Goal: Task Accomplishment & Management: Manage account settings

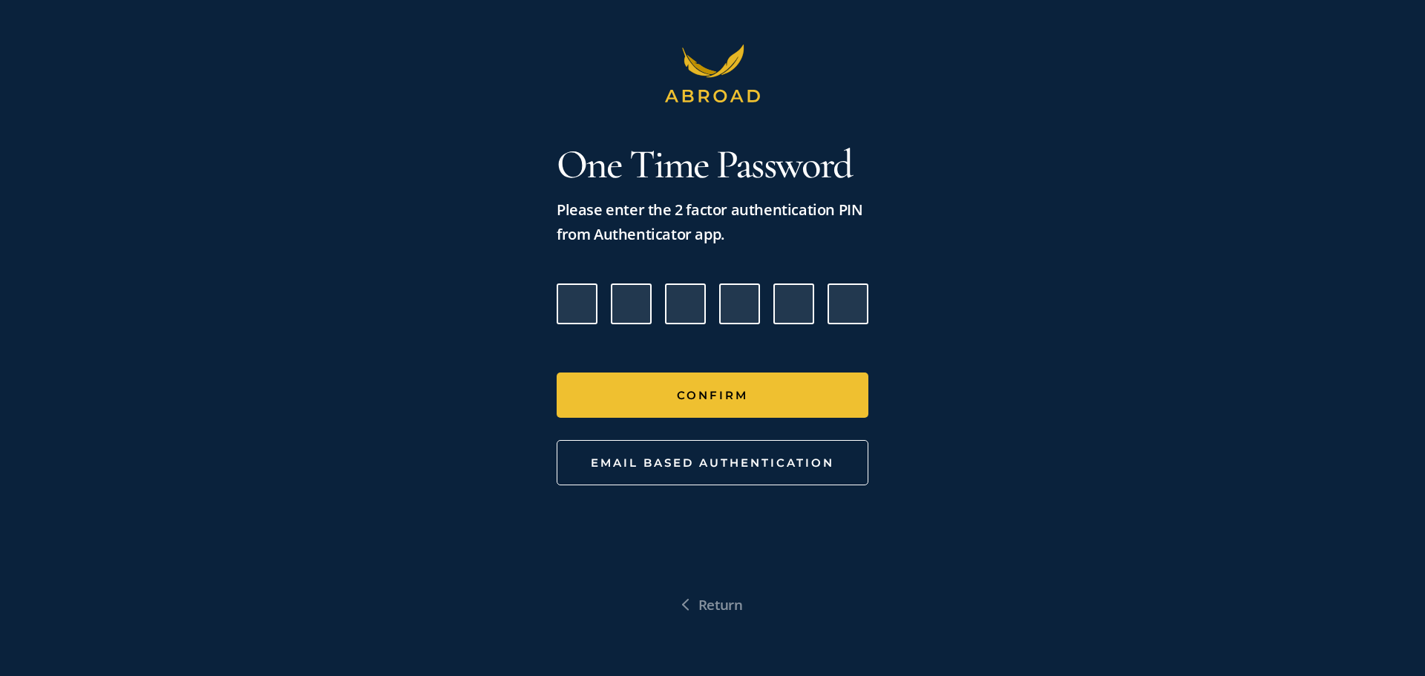
click at [567, 302] on input "Please enter verification code. Digit 1" at bounding box center [577, 304] width 41 height 41
type input "9"
type input "8"
type input "5"
type input "0"
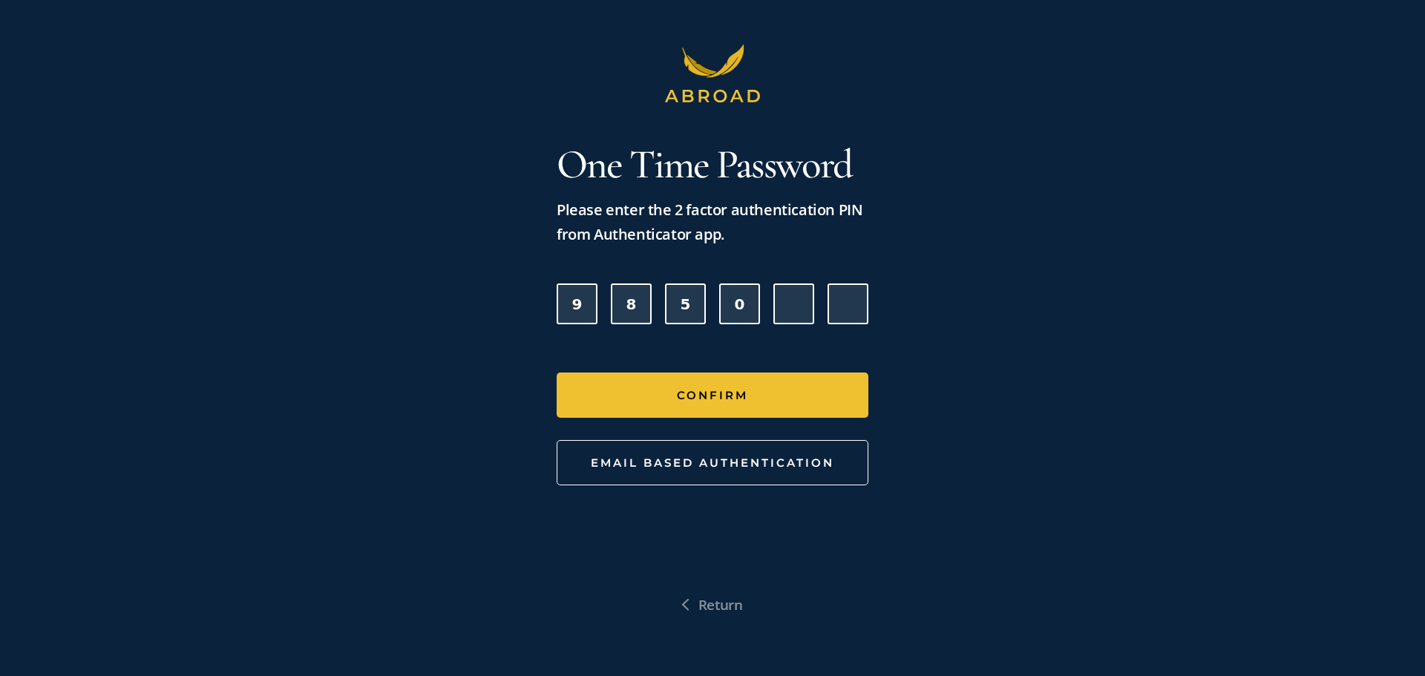
type input "8"
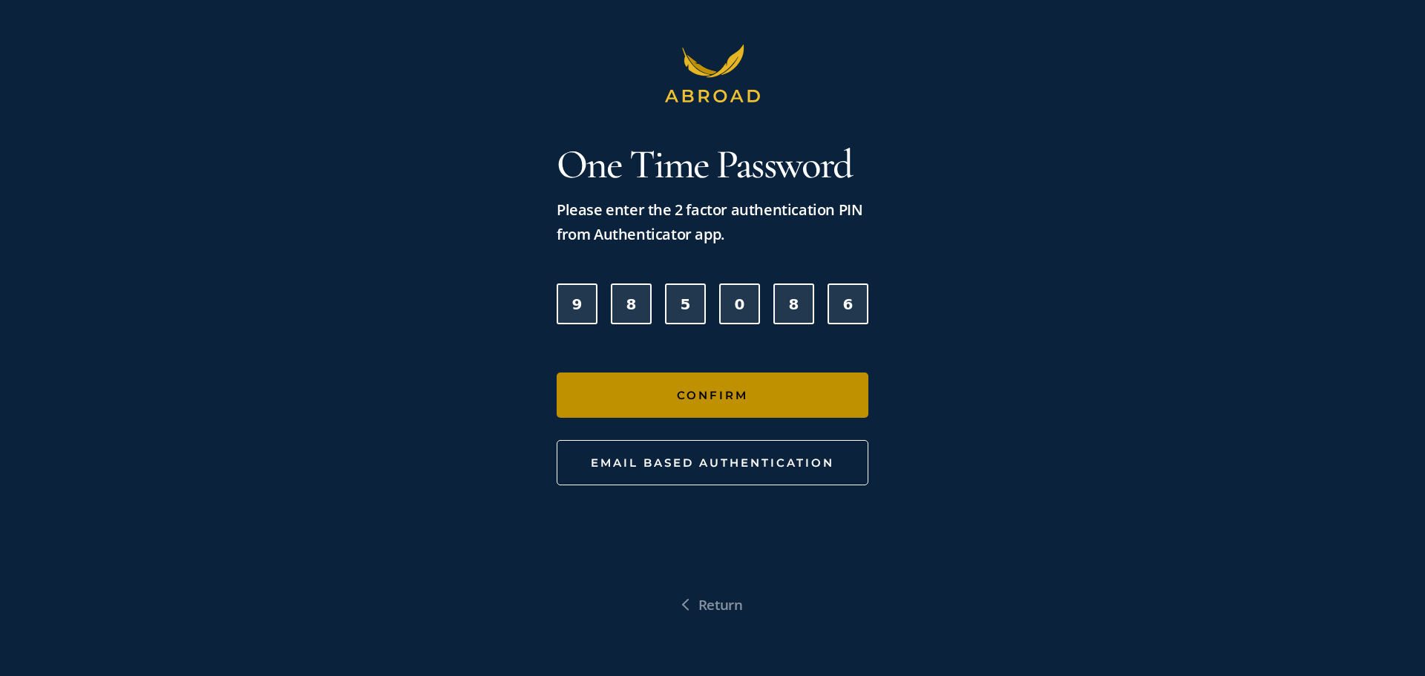
type input "6"
click at [785, 388] on button "Confirm" at bounding box center [713, 395] width 312 height 45
